Goal: Task Accomplishment & Management: Complete application form

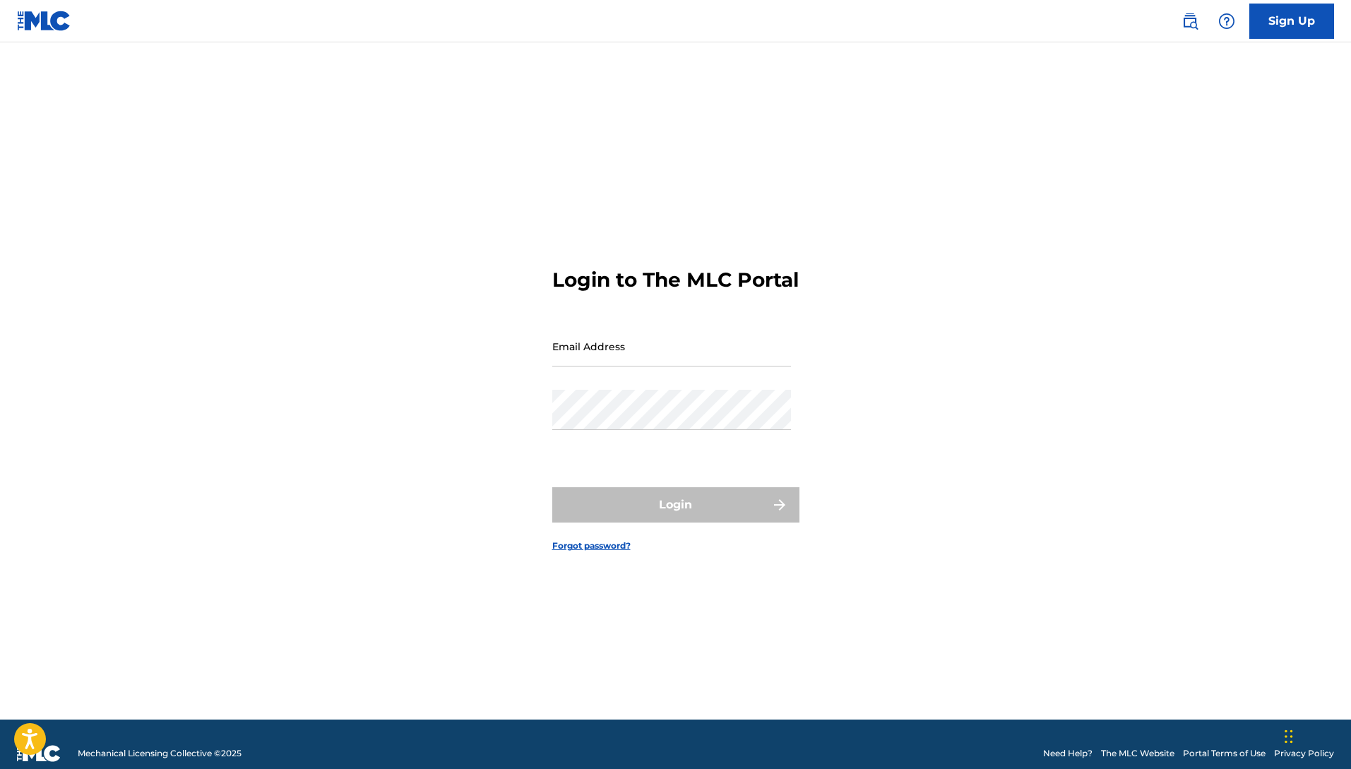
type input "[EMAIL_ADDRESS][DOMAIN_NAME]"
click at [688, 520] on div "Login" at bounding box center [675, 504] width 247 height 35
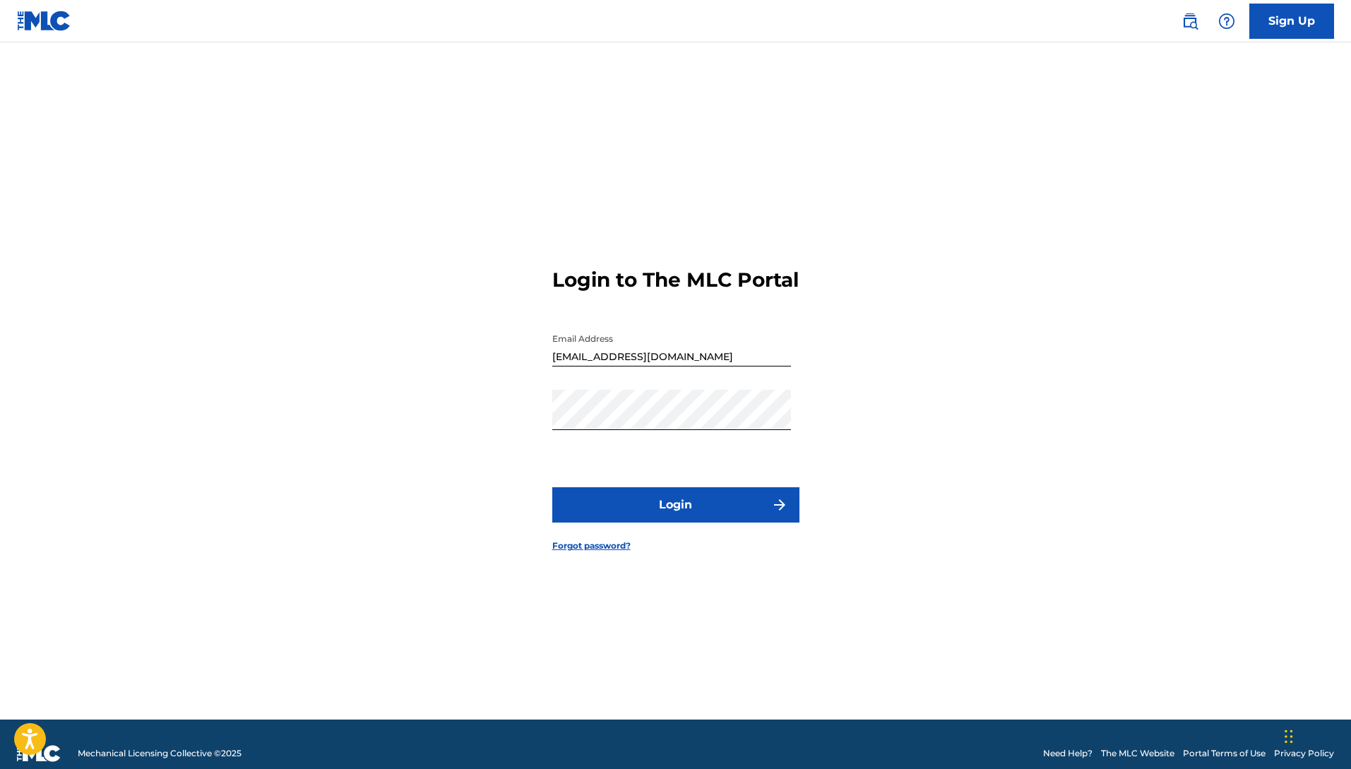
click at [666, 522] on button "Login" at bounding box center [675, 504] width 247 height 35
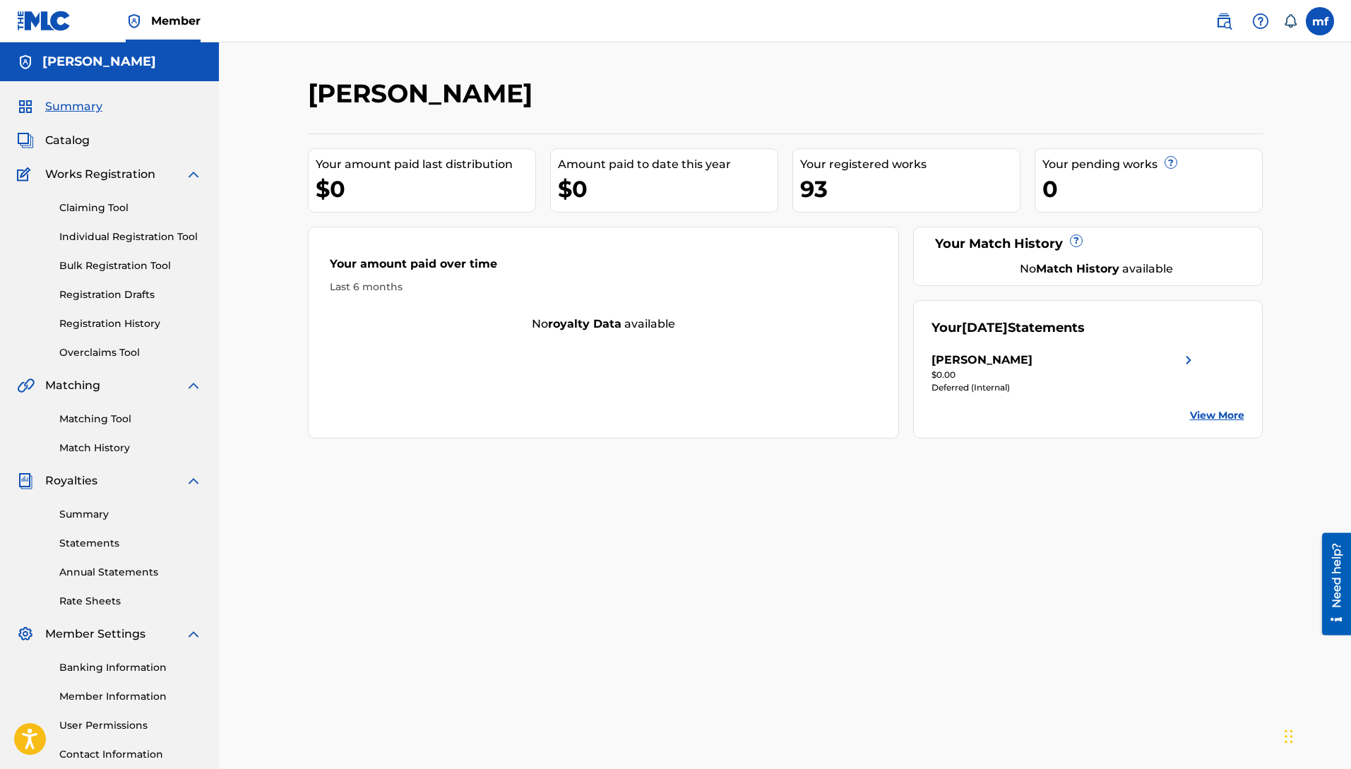
click at [123, 235] on link "Individual Registration Tool" at bounding box center [130, 236] width 143 height 15
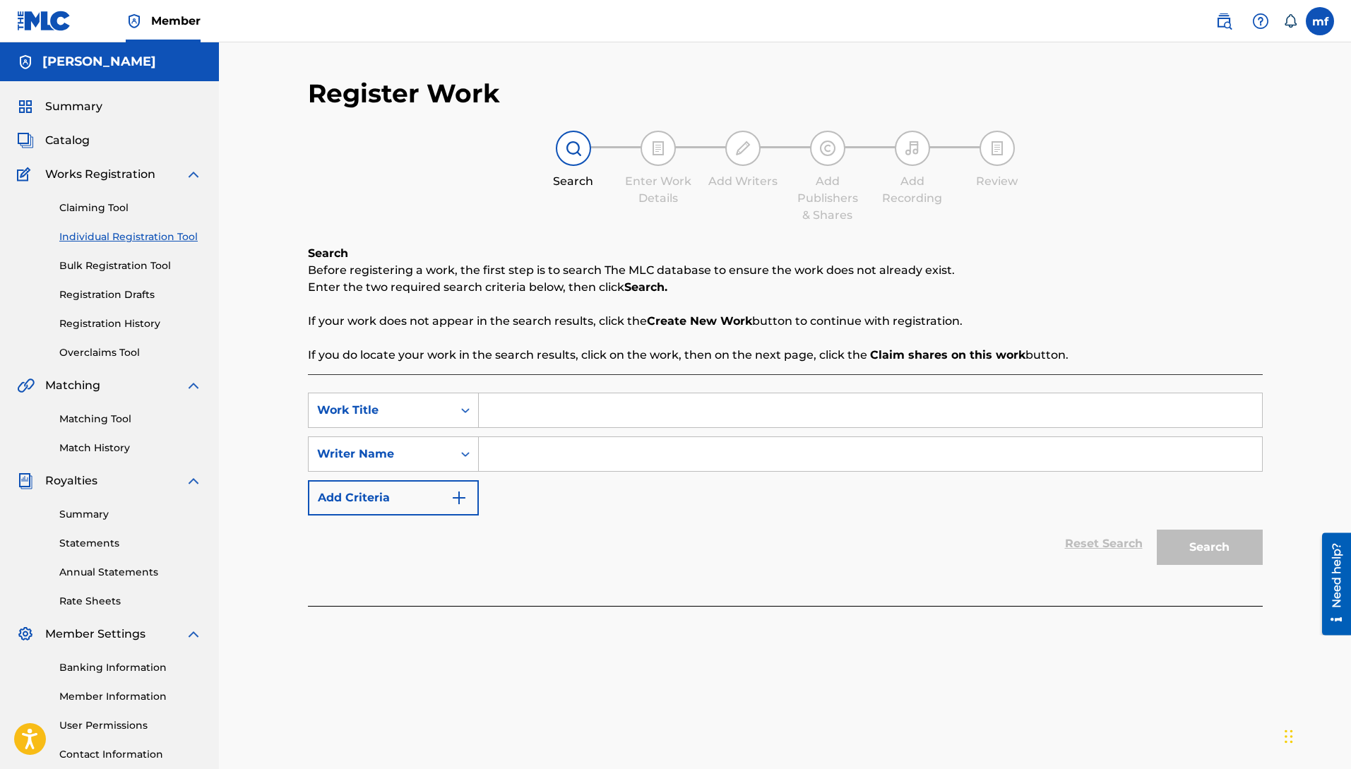
click at [611, 447] on input "Search Form" at bounding box center [870, 454] width 783 height 34
drag, startPoint x: 630, startPoint y: 462, endPoint x: 553, endPoint y: 450, distance: 78.6
click at [450, 460] on div "SearchWithCriteriafc91271f-88a4-435b-8225-8081f0b64361 Writer Name [PERSON_NAME]" at bounding box center [785, 453] width 954 height 35
type input "[PERSON_NAME]"
click at [541, 404] on input "Search Form" at bounding box center [870, 410] width 783 height 34
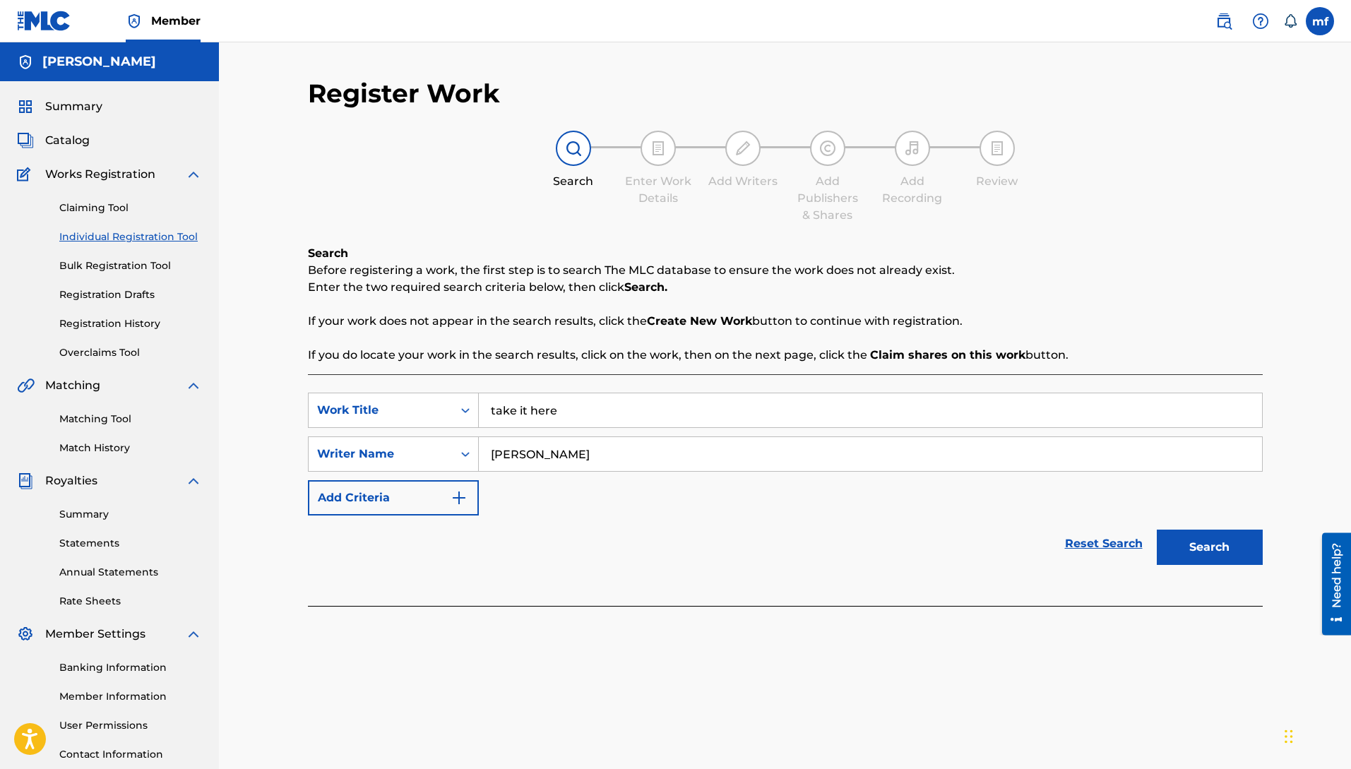
click at [1156, 529] on button "Search" at bounding box center [1209, 546] width 106 height 35
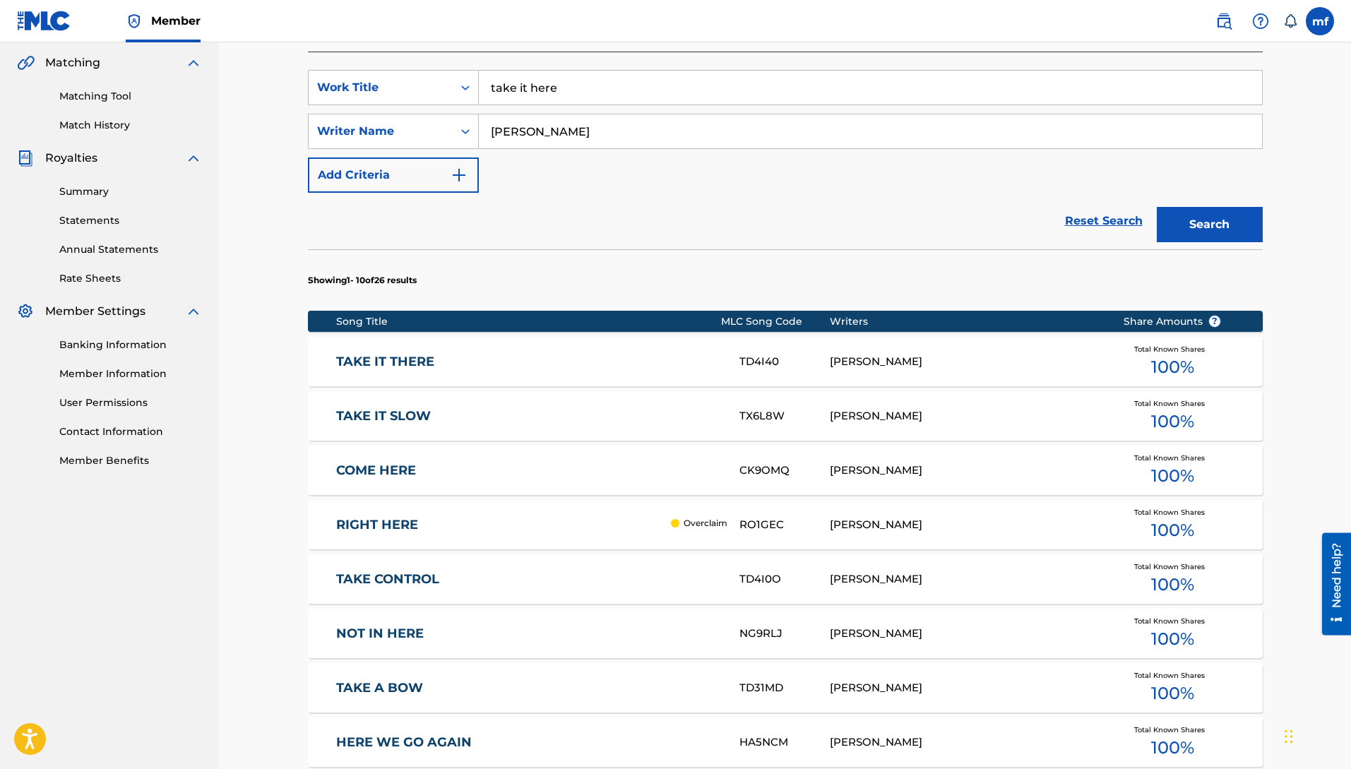
scroll to position [315, 0]
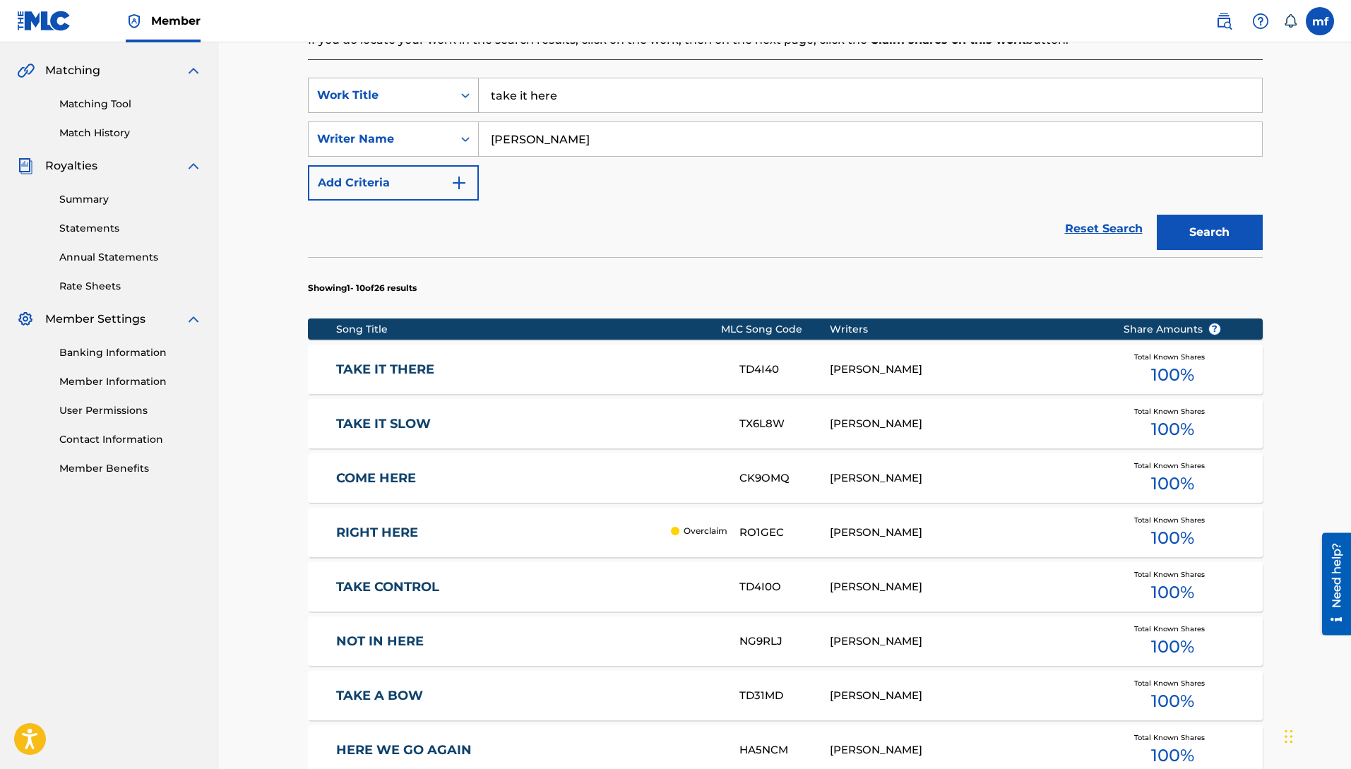
drag, startPoint x: 578, startPoint y: 90, endPoint x: 469, endPoint y: 91, distance: 109.4
click at [469, 91] on div "SearchWithCriteriab157fa9f-de39-4ef1-81b7-1e381401eec9 Work Title take it here" at bounding box center [785, 95] width 954 height 35
click at [1181, 234] on button "Search" at bounding box center [1209, 232] width 106 height 35
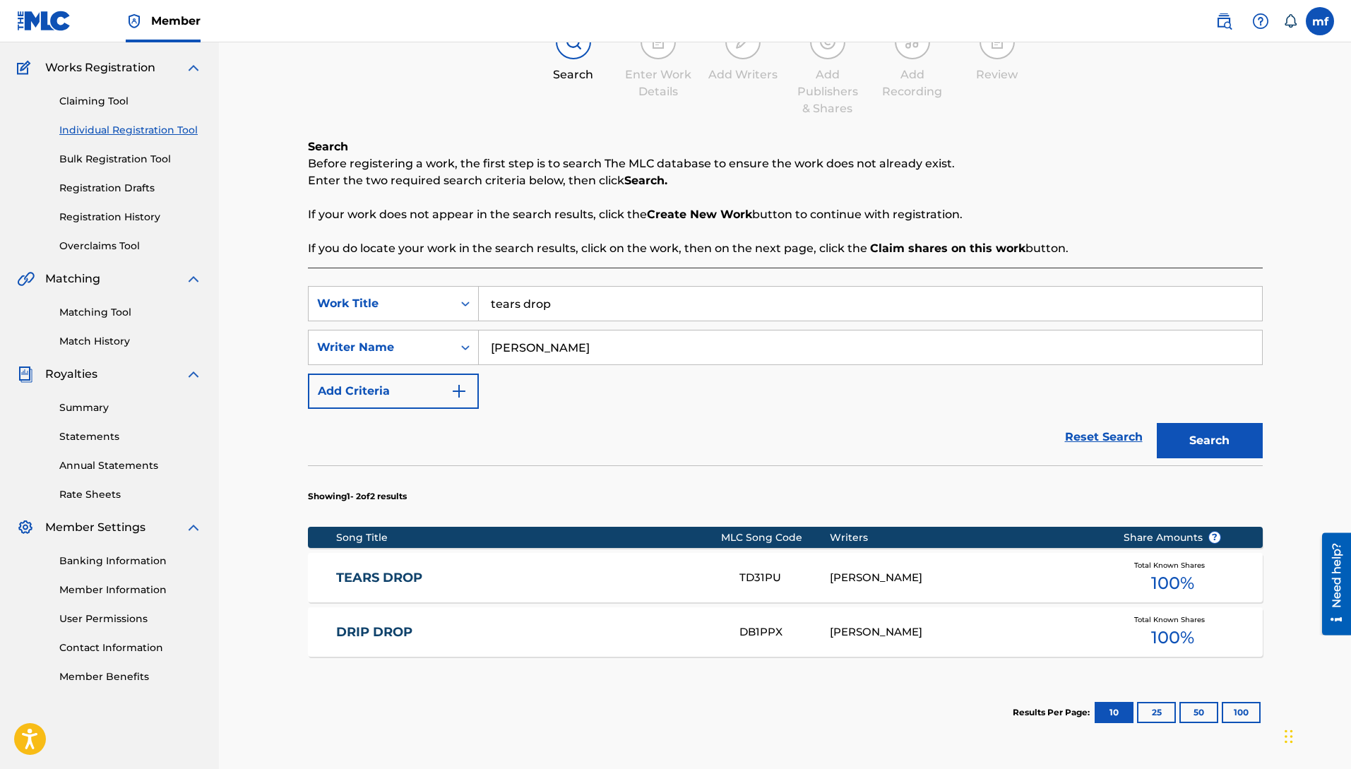
scroll to position [235, 0]
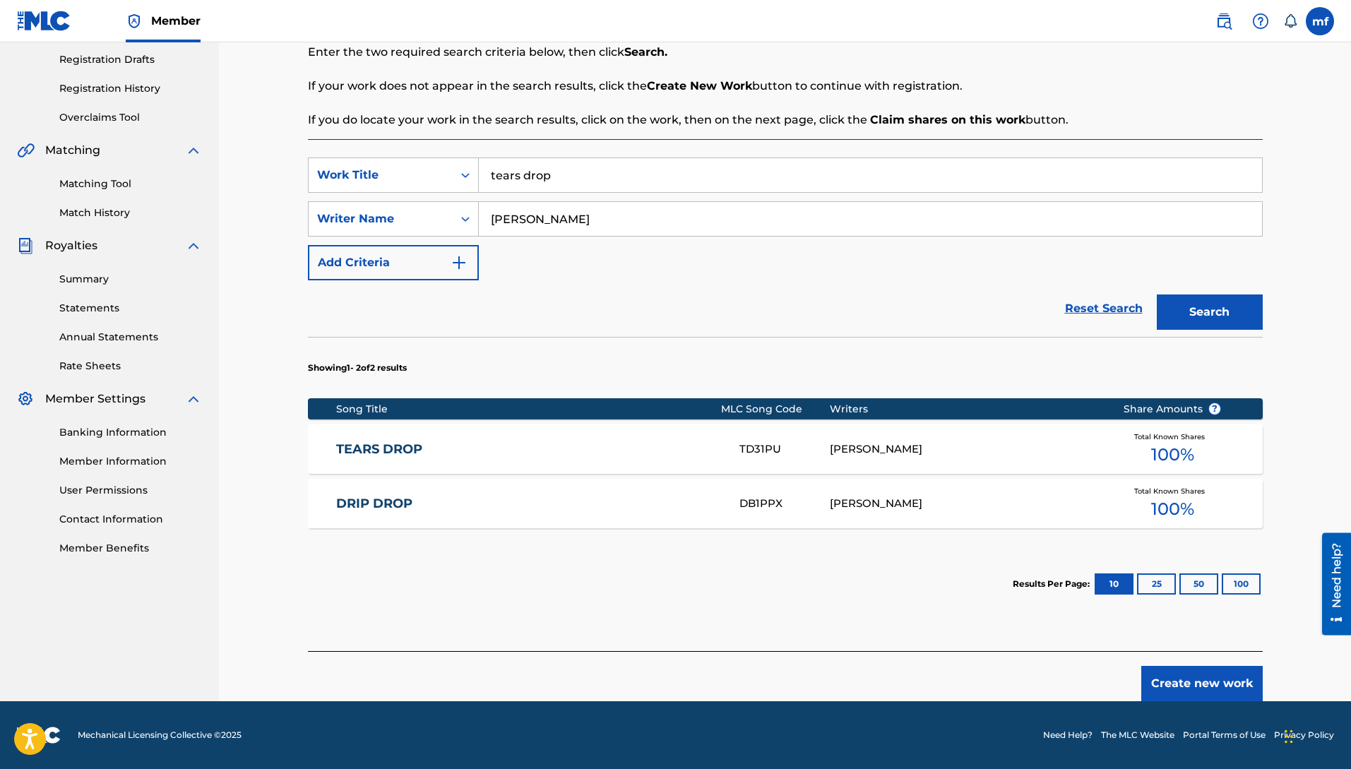
click at [490, 176] on input "tears drop" at bounding box center [870, 175] width 783 height 34
click at [1156, 294] on button "Search" at bounding box center [1209, 311] width 106 height 35
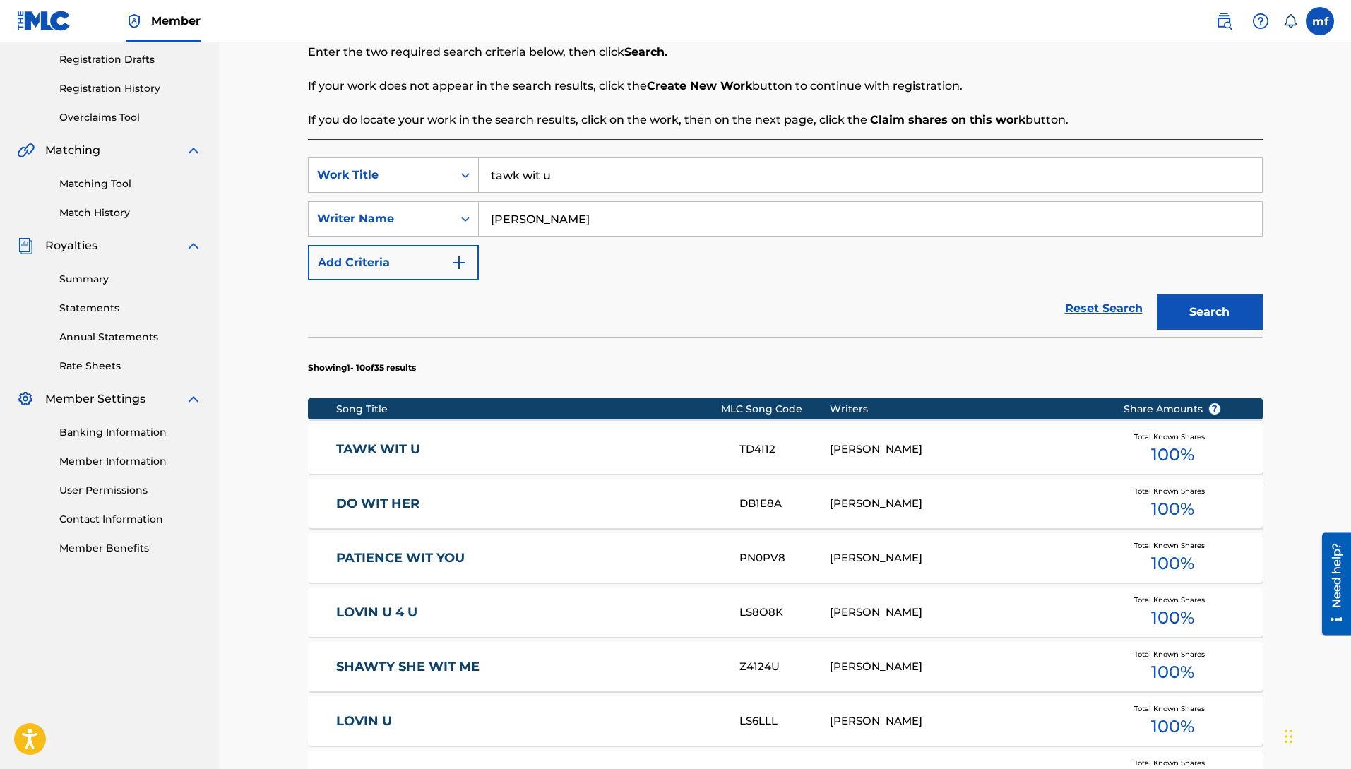
click at [1197, 322] on button "Search" at bounding box center [1209, 311] width 106 height 35
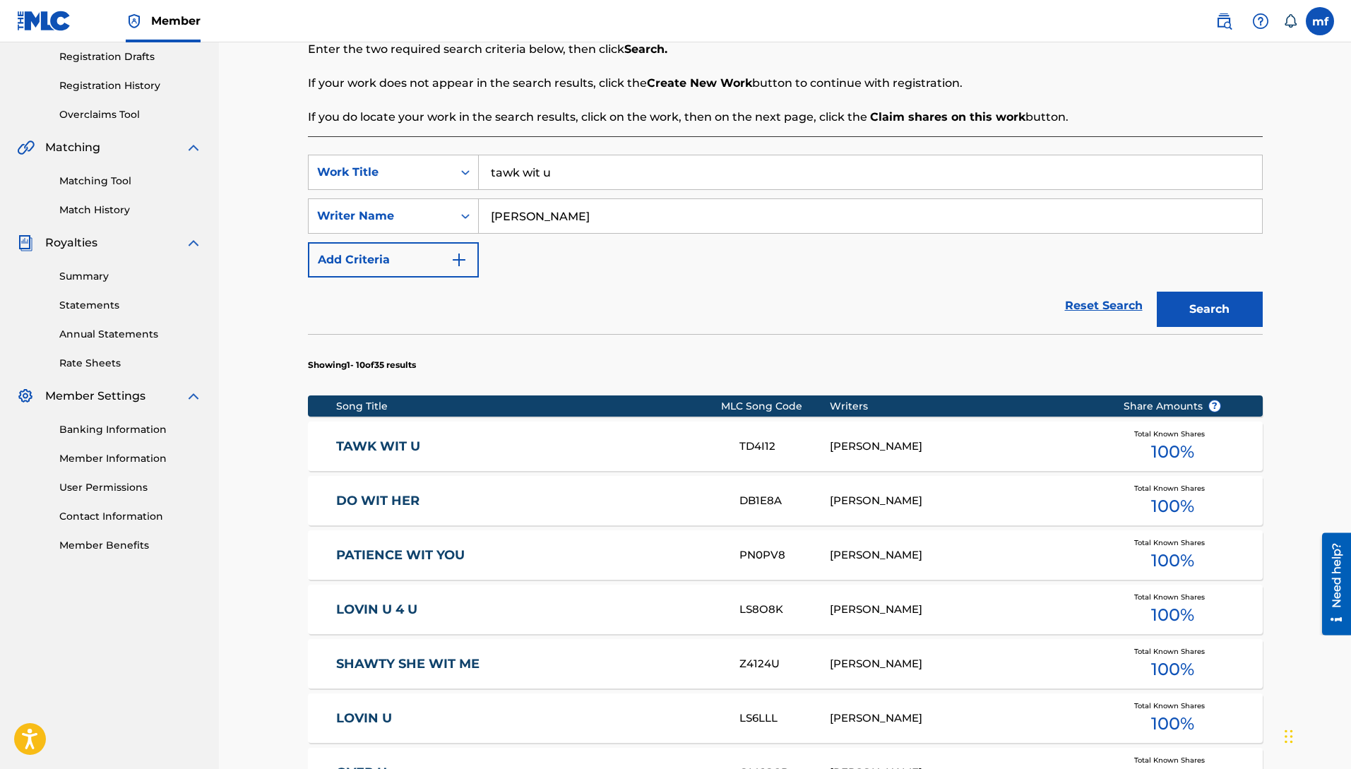
drag, startPoint x: 558, startPoint y: 180, endPoint x: 513, endPoint y: 172, distance: 45.1
click at [513, 172] on input "tawk wit u" at bounding box center [870, 172] width 783 height 34
drag, startPoint x: 589, startPoint y: 165, endPoint x: 503, endPoint y: 167, distance: 86.2
click at [510, 172] on input "tawk wit u" at bounding box center [870, 172] width 783 height 34
click at [561, 172] on input "k wit u" at bounding box center [870, 172] width 783 height 34
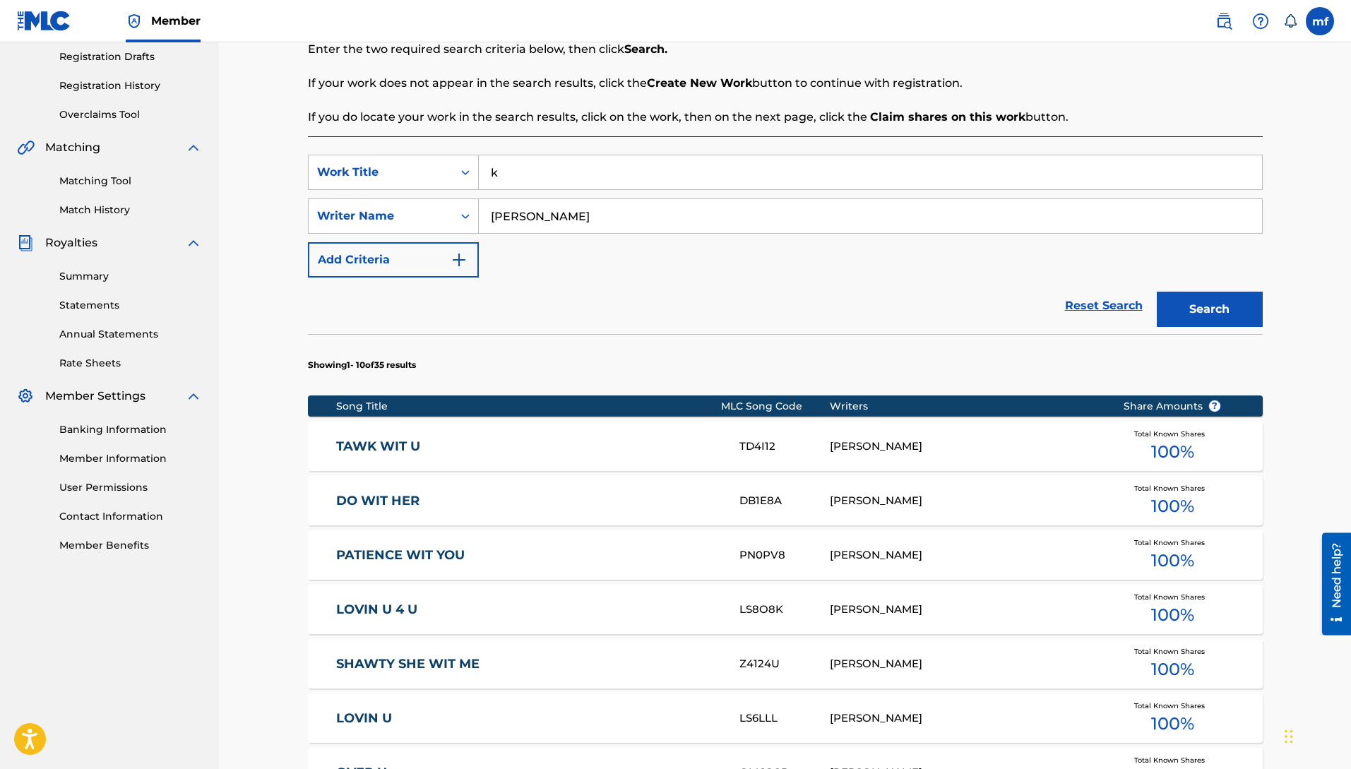
type input "k"
type input "there she go"
click at [1156, 292] on button "Search" at bounding box center [1209, 309] width 106 height 35
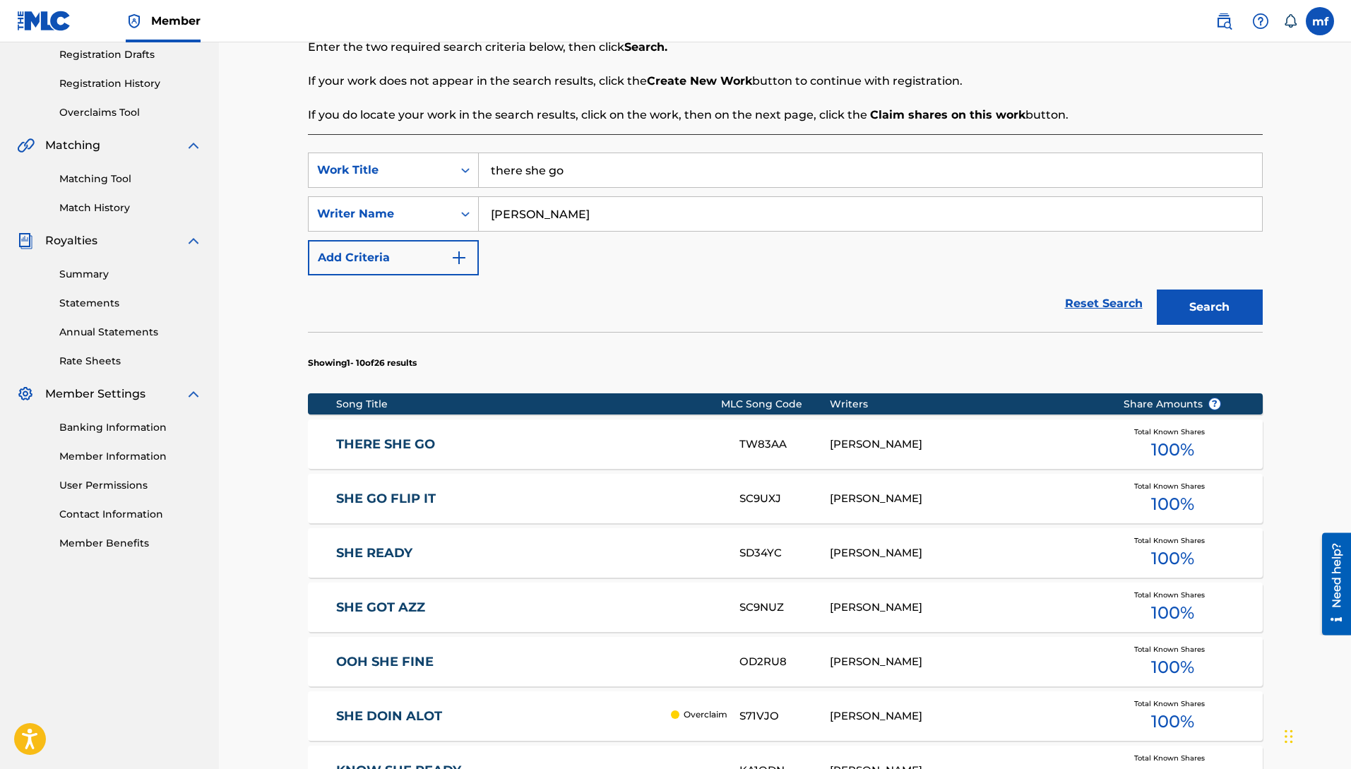
scroll to position [241, 0]
drag, startPoint x: 592, startPoint y: 171, endPoint x: 459, endPoint y: 164, distance: 133.6
click at [459, 164] on div "SearchWithCriteriab157fa9f-de39-4ef1-81b7-1e381401eec9 Work Title there she go" at bounding box center [785, 169] width 954 height 35
drag, startPoint x: 606, startPoint y: 171, endPoint x: 452, endPoint y: 162, distance: 154.9
click at [453, 162] on div "SearchWithCriteriab157fa9f-de39-4ef1-81b7-1e381401eec9 Work Title there she go" at bounding box center [785, 169] width 954 height 35
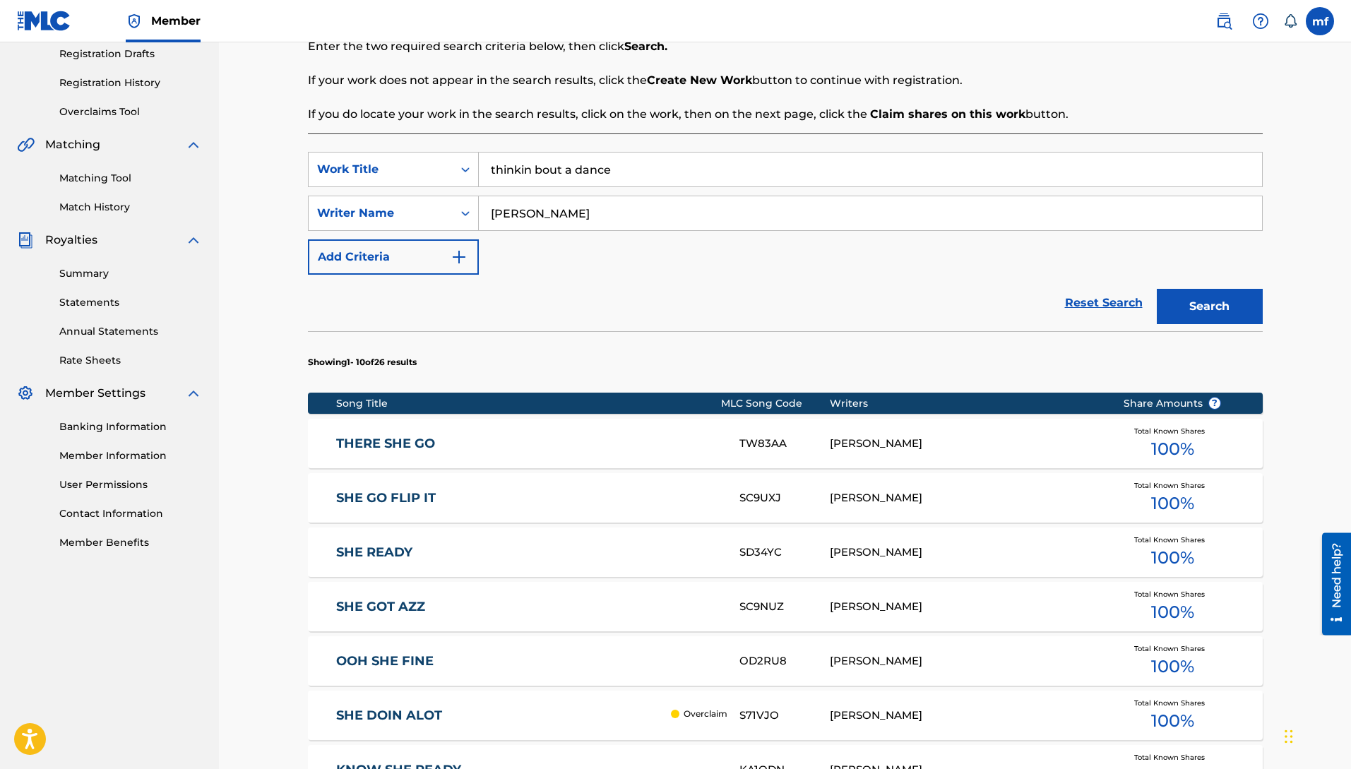
click at [1156, 289] on button "Search" at bounding box center [1209, 306] width 106 height 35
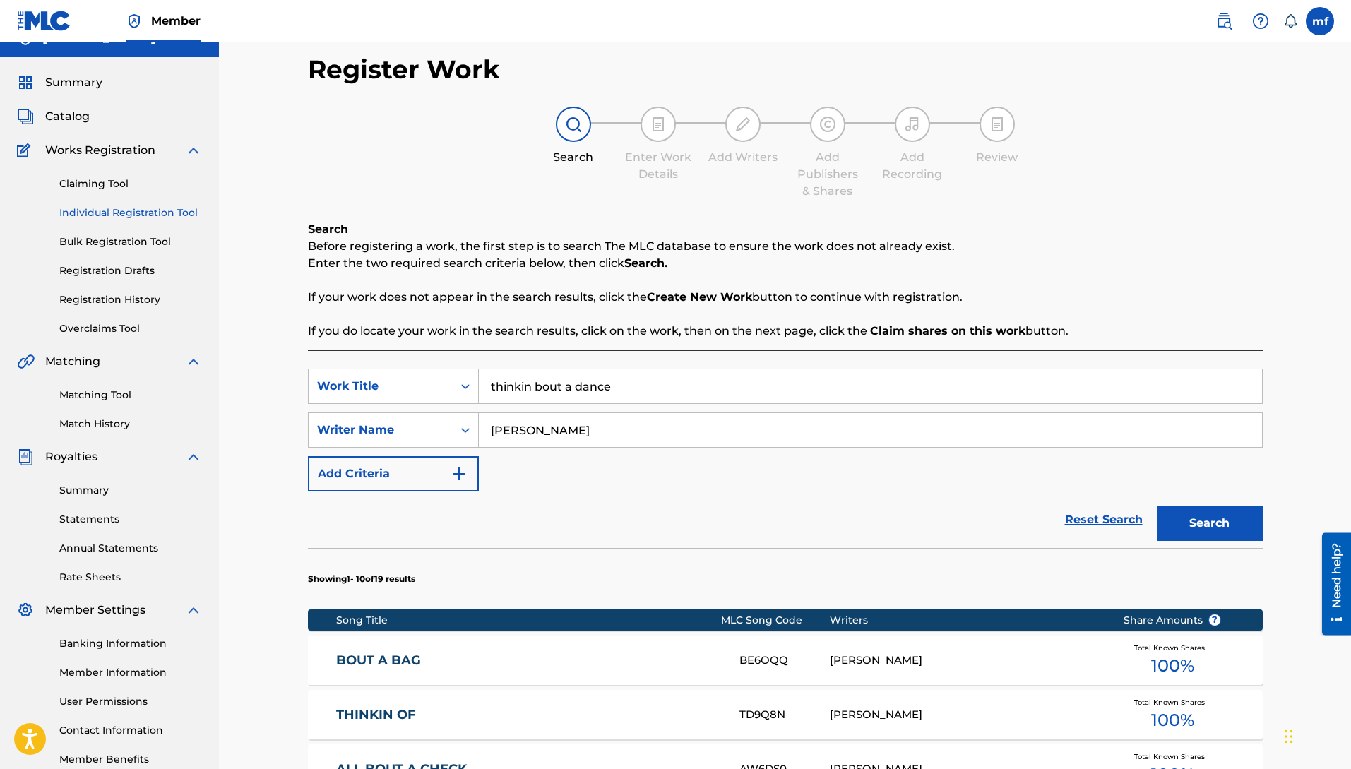
scroll to position [0, 0]
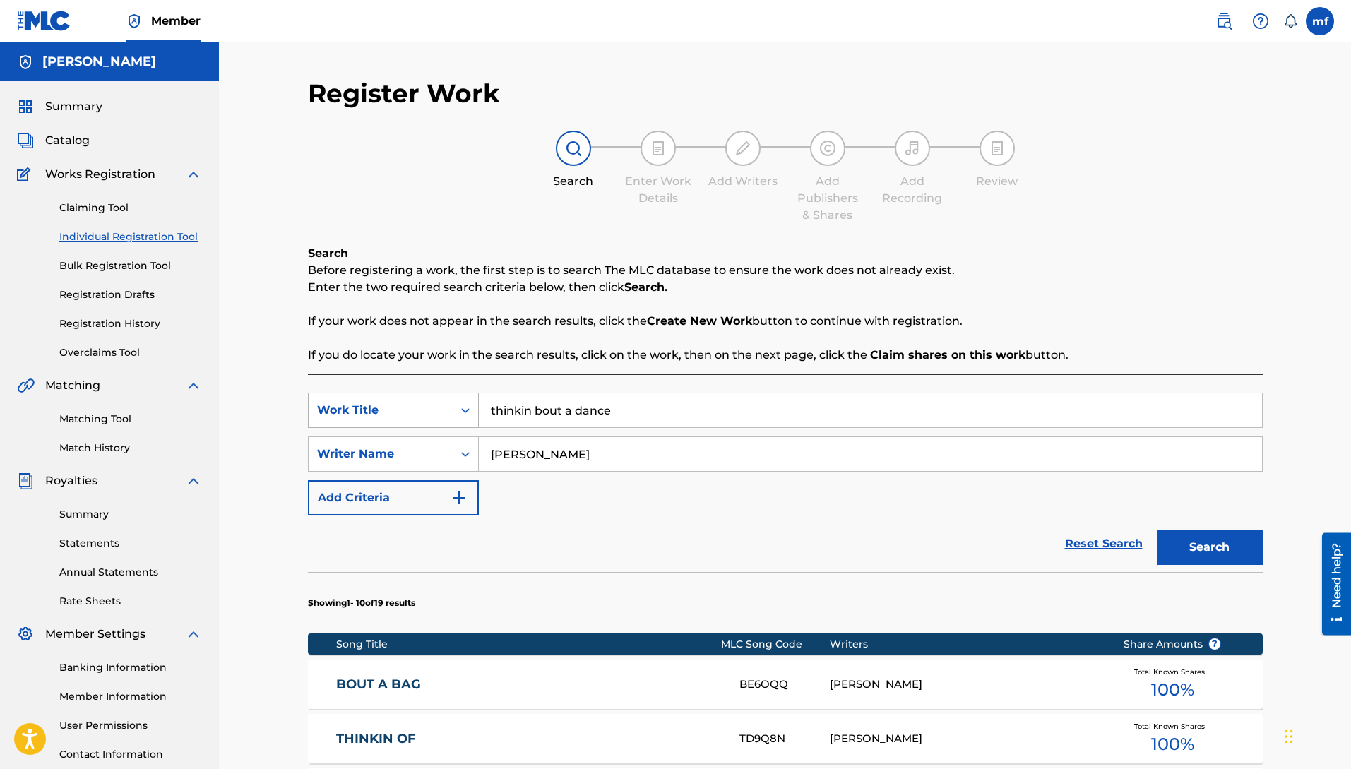
drag, startPoint x: 631, startPoint y: 407, endPoint x: 424, endPoint y: 397, distance: 207.8
click at [427, 400] on div "SearchWithCriteriab157fa9f-de39-4ef1-81b7-1e381401eec9 Work Title thinkin bout …" at bounding box center [785, 410] width 954 height 35
click at [1156, 529] on button "Search" at bounding box center [1209, 546] width 106 height 35
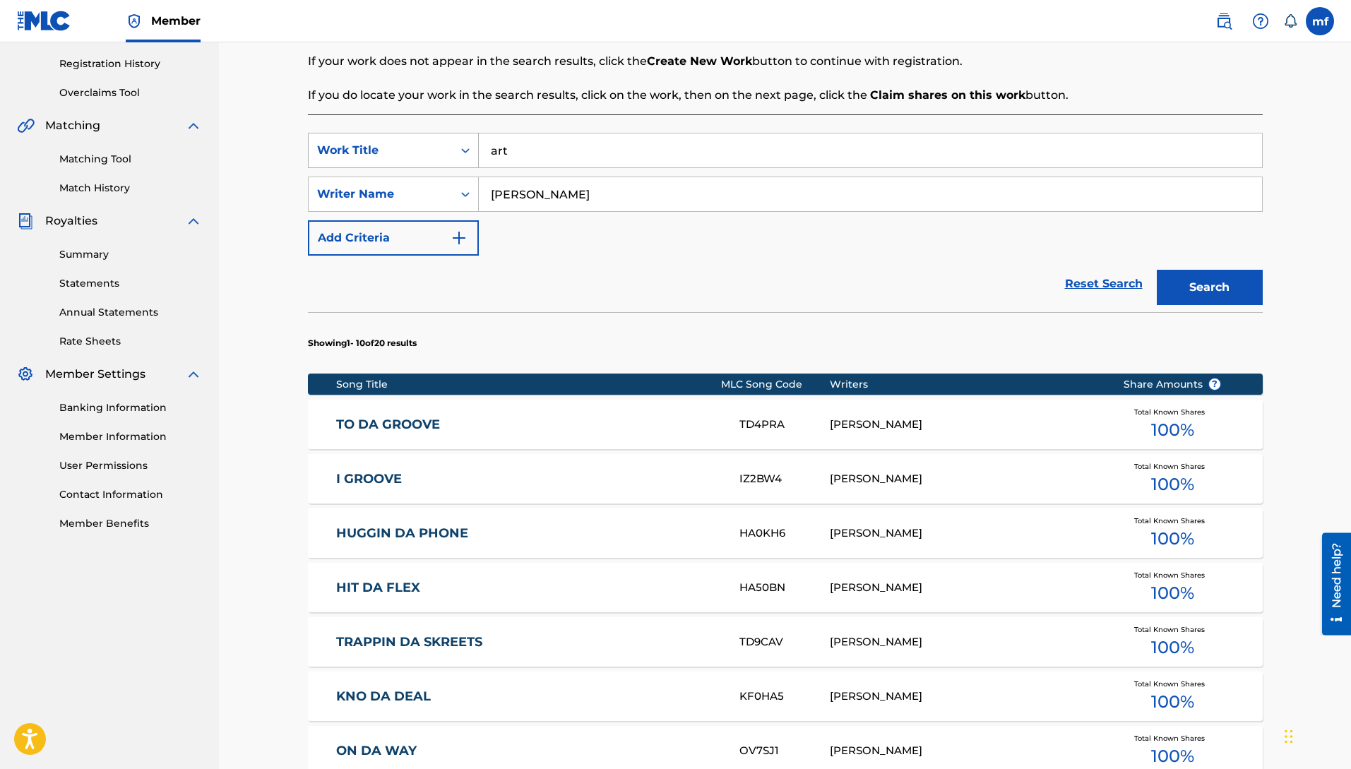
drag, startPoint x: 460, startPoint y: 136, endPoint x: 457, endPoint y: 143, distance: 7.4
click at [457, 143] on div "SearchWithCriteriab157fa9f-de39-4ef1-81b7-1e381401eec9 Work Title art" at bounding box center [785, 150] width 954 height 35
type input "trappin da skreets"
click at [1156, 270] on button "Search" at bounding box center [1209, 287] width 106 height 35
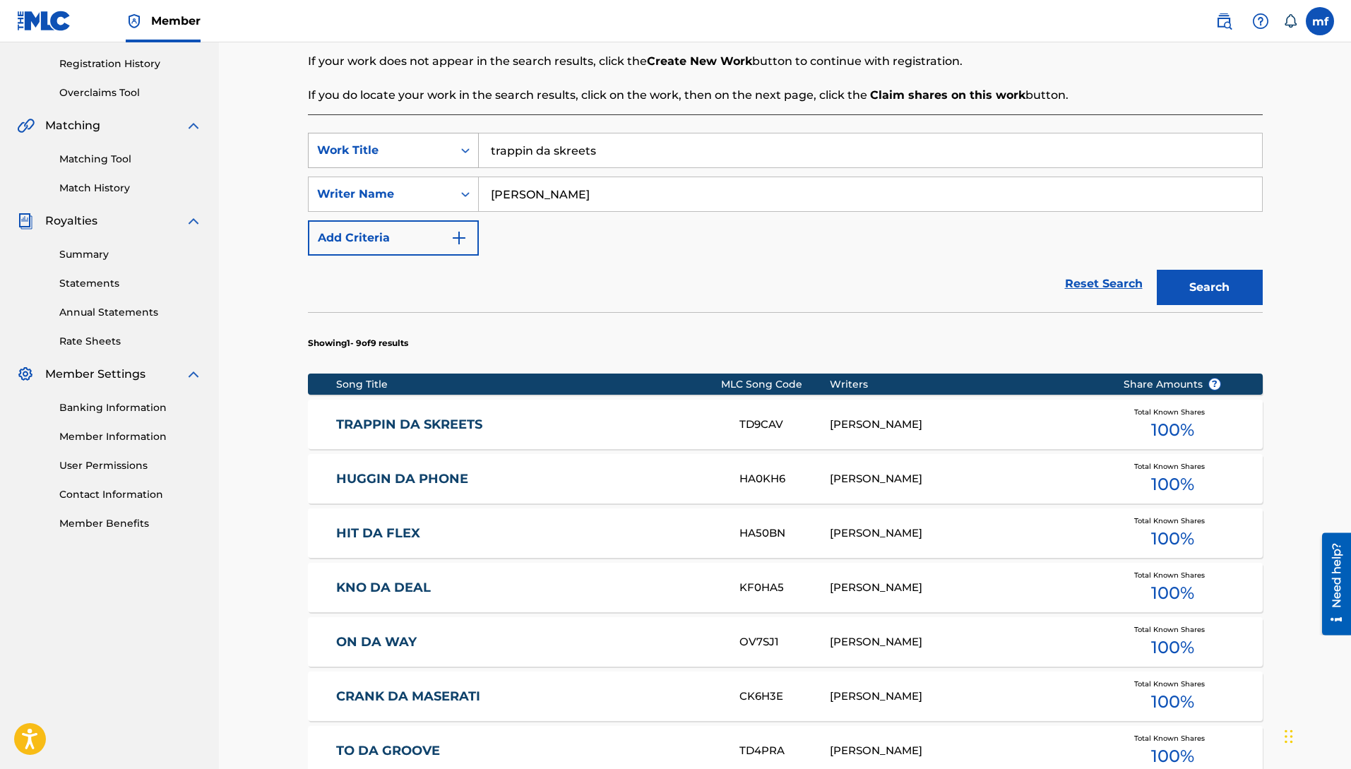
drag, startPoint x: 613, startPoint y: 152, endPoint x: 460, endPoint y: 141, distance: 152.9
click at [460, 141] on div "SearchWithCriteriab157fa9f-de39-4ef1-81b7-1e381401eec9 Work Title trappin da sk…" at bounding box center [785, 150] width 954 height 35
